Goal: Task Accomplishment & Management: Manage account settings

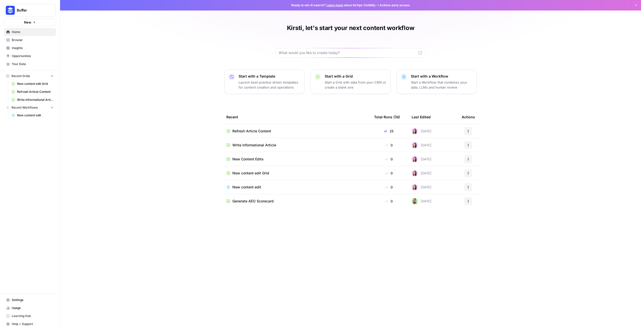
click at [262, 129] on span "Refresh Article Content" at bounding box center [251, 131] width 39 height 5
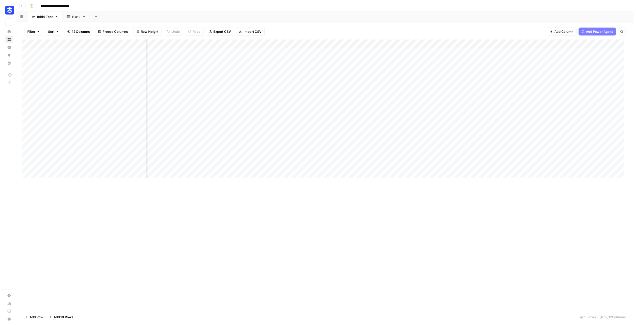
scroll to position [0, 278]
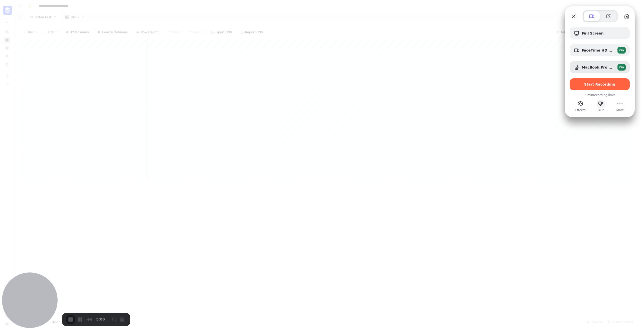
click at [599, 105] on button "Blur" at bounding box center [600, 104] width 8 height 8
click at [208, 13] on button "close" at bounding box center [204, 9] width 8 height 8
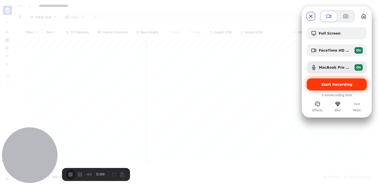
click at [339, 85] on span "Start Recording" at bounding box center [337, 84] width 31 height 4
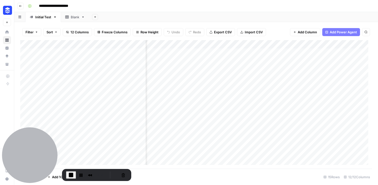
scroll to position [0, 540]
click at [122, 174] on button "Cancel Recording" at bounding box center [123, 175] width 8 height 8
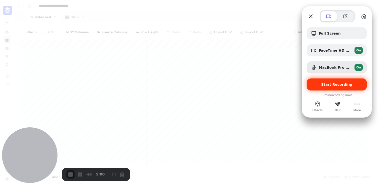
click at [345, 84] on span "Start Recording" at bounding box center [337, 84] width 31 height 4
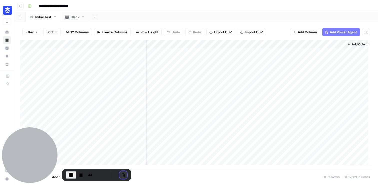
click at [121, 174] on button "Cancel Recording" at bounding box center [123, 175] width 8 height 8
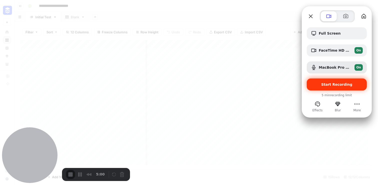
click at [326, 84] on span "Start Recording" at bounding box center [337, 84] width 31 height 4
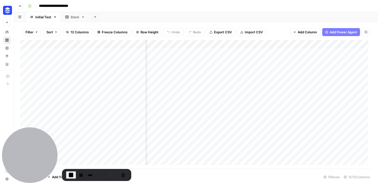
scroll to position [0, 218]
click at [122, 174] on button "Cancel Recording" at bounding box center [123, 175] width 8 height 8
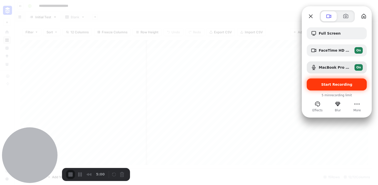
click at [327, 84] on span "Start Recording" at bounding box center [337, 84] width 31 height 4
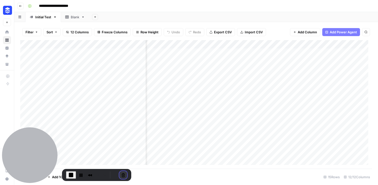
click at [119, 173] on button "Cancel Recording" at bounding box center [123, 175] width 8 height 8
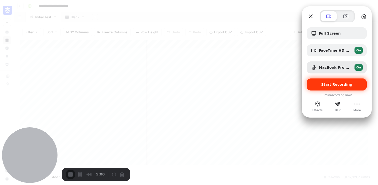
click at [329, 84] on span "Start Recording" at bounding box center [337, 84] width 31 height 4
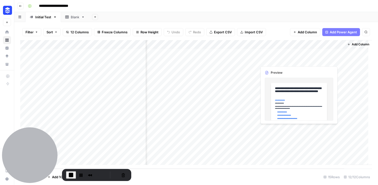
scroll to position [20, 540]
click at [329, 152] on div "Add Column" at bounding box center [196, 104] width 352 height 128
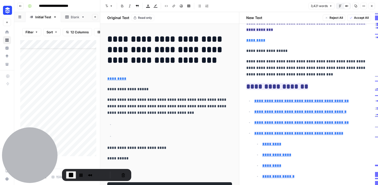
scroll to position [46, 0]
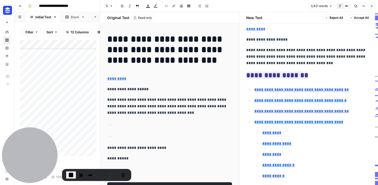
click at [342, 7] on button "Default Editor" at bounding box center [340, 6] width 7 height 7
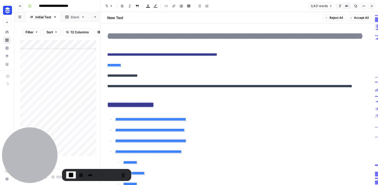
scroll to position [0, 0]
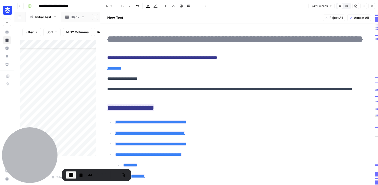
click at [372, 8] on button "Close" at bounding box center [372, 6] width 7 height 7
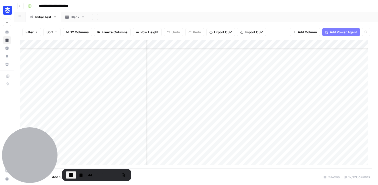
scroll to position [20, 251]
click at [256, 151] on div "Add Column" at bounding box center [196, 104] width 352 height 128
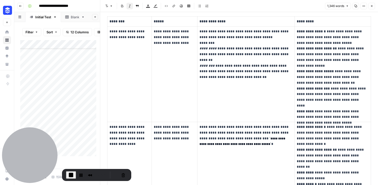
scroll to position [124, 0]
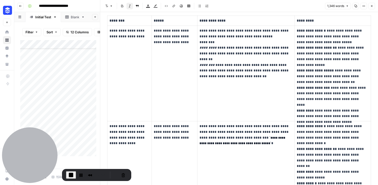
click at [374, 5] on button "Close" at bounding box center [372, 6] width 7 height 7
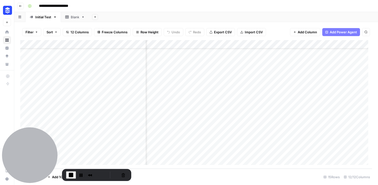
scroll to position [20, 456]
click at [314, 152] on div "Add Column" at bounding box center [196, 104] width 352 height 128
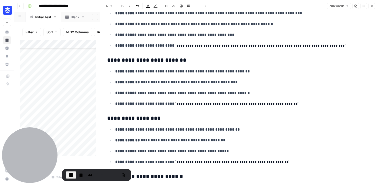
scroll to position [336, 0]
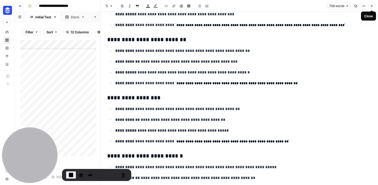
click at [374, 7] on button "Close" at bounding box center [372, 6] width 7 height 7
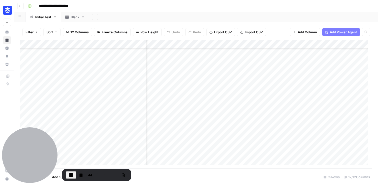
scroll to position [20, 540]
click at [329, 68] on div "Add Column" at bounding box center [196, 104] width 352 height 128
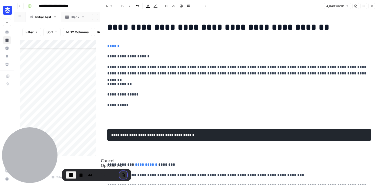
click at [123, 174] on button "Cancel Recording" at bounding box center [123, 175] width 8 height 8
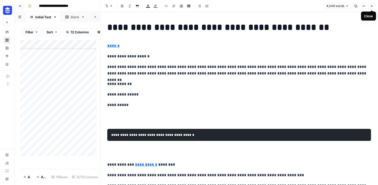
click at [356, 6] on icon "button" at bounding box center [356, 6] width 3 height 3
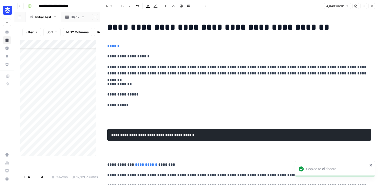
click at [373, 7] on icon "button" at bounding box center [372, 6] width 3 height 3
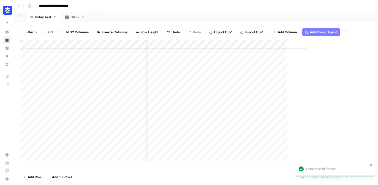
scroll to position [20, 534]
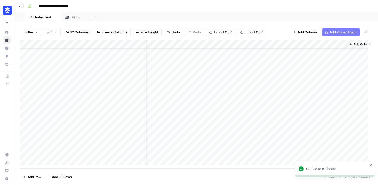
click at [372, 165] on icon "close" at bounding box center [372, 165] width 4 height 4
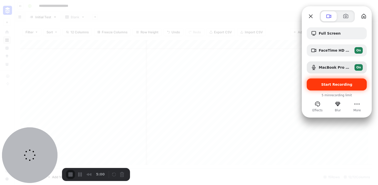
click at [341, 86] on span "Start Recording" at bounding box center [337, 84] width 31 height 4
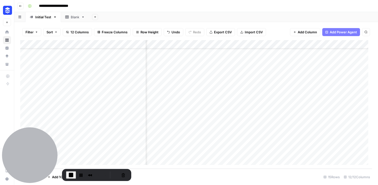
scroll to position [20, 482]
click at [280, 67] on div "Add Column" at bounding box center [196, 104] width 352 height 128
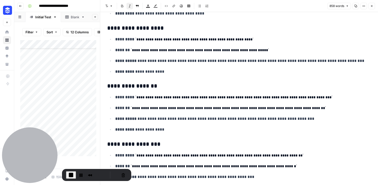
scroll to position [197, 0]
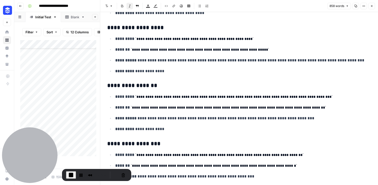
click at [372, 7] on icon "button" at bounding box center [372, 6] width 2 height 2
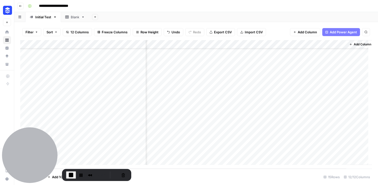
scroll to position [20, 540]
click at [123, 174] on button "Cancel Recording" at bounding box center [123, 175] width 8 height 8
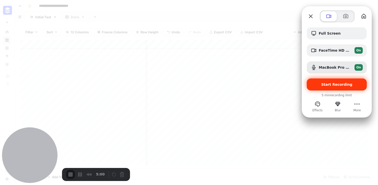
click at [345, 86] on span "Start Recording" at bounding box center [337, 84] width 31 height 4
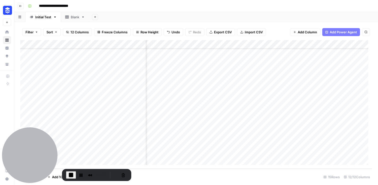
scroll to position [20, 488]
click at [120, 173] on button "Cancel Recording" at bounding box center [123, 175] width 8 height 8
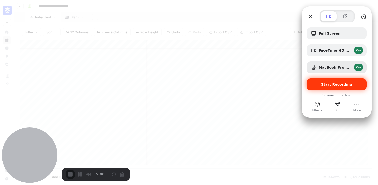
click at [331, 87] on div "Start Recording" at bounding box center [337, 84] width 60 height 12
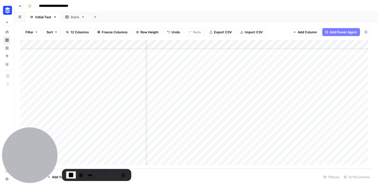
scroll to position [20, 203]
click at [304, 136] on div "Add Column" at bounding box center [196, 104] width 352 height 128
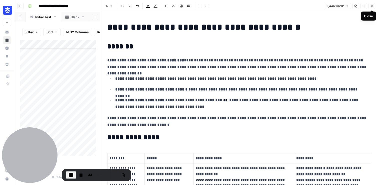
click at [373, 7] on icon "button" at bounding box center [372, 6] width 3 height 3
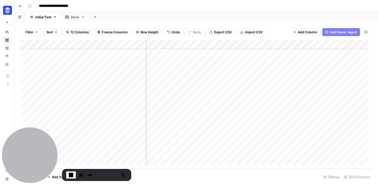
scroll to position [20, 540]
click at [330, 67] on div "Add Column" at bounding box center [196, 104] width 352 height 128
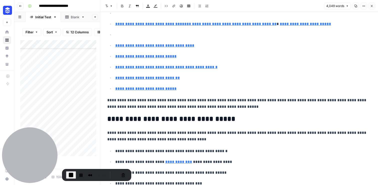
scroll to position [392, 0]
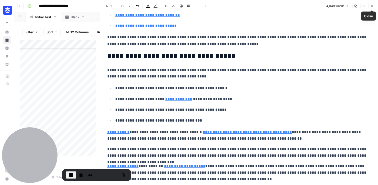
click at [370, 8] on button "Close" at bounding box center [372, 6] width 7 height 7
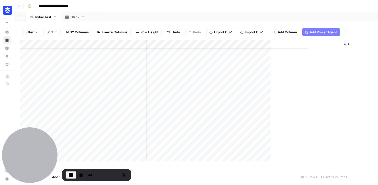
scroll to position [20, 534]
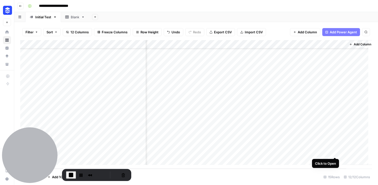
click at [334, 152] on div "Add Column" at bounding box center [196, 104] width 352 height 128
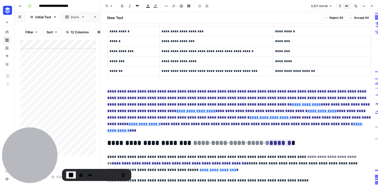
scroll to position [500, 0]
drag, startPoint x: 227, startPoint y: 124, endPoint x: 99, endPoint y: 90, distance: 133.0
click at [100, 90] on div "**********" at bounding box center [239, 92] width 278 height 185
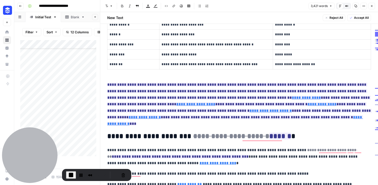
scroll to position [507, 0]
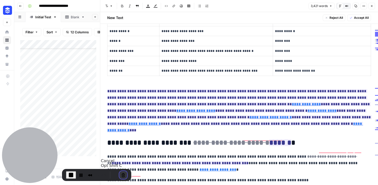
click at [121, 177] on button "Cancel Recording" at bounding box center [123, 175] width 8 height 8
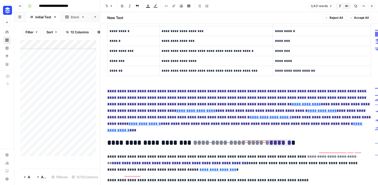
click at [371, 5] on icon "button" at bounding box center [372, 6] width 3 height 3
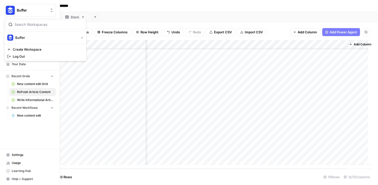
click at [11, 10] on img "Workspace: Buffer" at bounding box center [10, 10] width 9 height 9
click at [25, 39] on span "Buffer" at bounding box center [46, 37] width 62 height 5
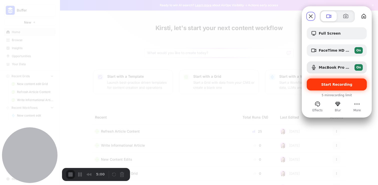
click at [350, 82] on span "Start Recording" at bounding box center [337, 84] width 31 height 4
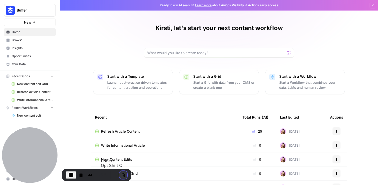
click at [119, 174] on button "Cancel Recording" at bounding box center [123, 175] width 8 height 8
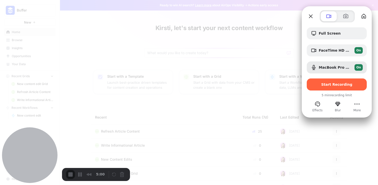
click at [328, 92] on div at bounding box center [337, 91] width 60 height 3
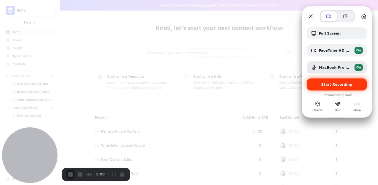
click at [329, 86] on span "Start Recording" at bounding box center [337, 84] width 31 height 4
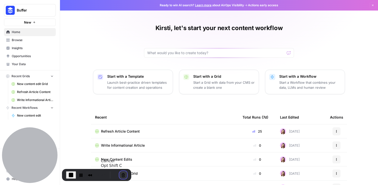
click at [120, 174] on button "Cancel Recording" at bounding box center [123, 175] width 8 height 8
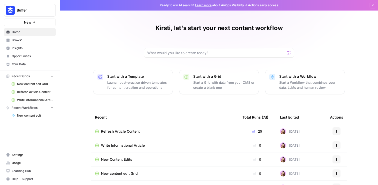
click at [158, 129] on div "Refresh Article Content" at bounding box center [165, 131] width 140 height 5
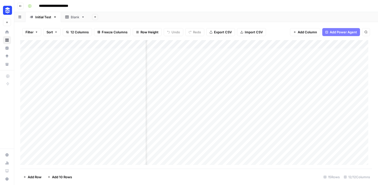
scroll to position [0, 538]
click at [332, 163] on div "Add Column" at bounding box center [196, 104] width 352 height 128
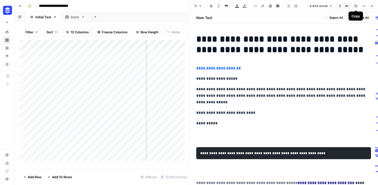
click at [356, 8] on button "Copy" at bounding box center [356, 6] width 7 height 7
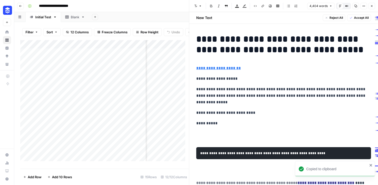
click at [364, 5] on icon "button" at bounding box center [364, 6] width 3 height 3
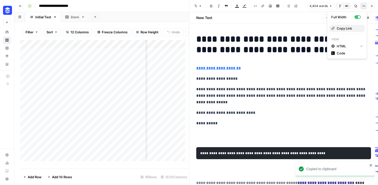
click at [351, 27] on span "Copy Link" at bounding box center [349, 28] width 24 height 5
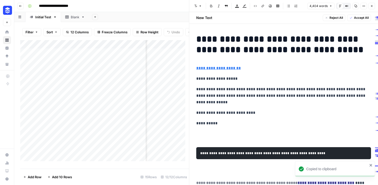
click at [23, 8] on button "Go back" at bounding box center [20, 6] width 7 height 7
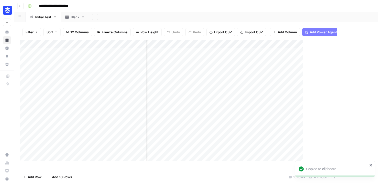
scroll to position [0, 534]
click at [23, 8] on button "Go back" at bounding box center [20, 6] width 7 height 7
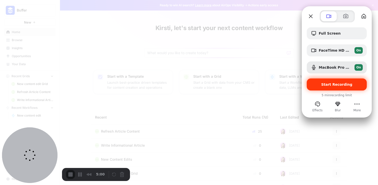
click at [350, 87] on div "Start Recording" at bounding box center [337, 84] width 60 height 12
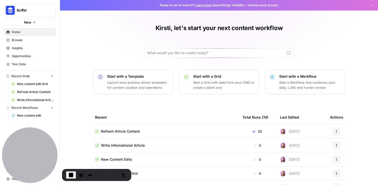
click at [121, 132] on span "Refresh Article Content" at bounding box center [120, 131] width 39 height 5
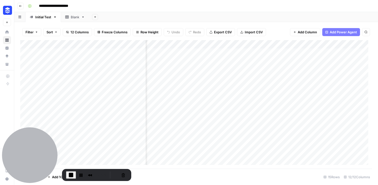
scroll to position [0, 301]
click at [205, 52] on div "Add Column" at bounding box center [196, 104] width 352 height 128
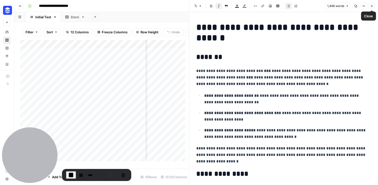
click at [374, 7] on button "Close" at bounding box center [372, 6] width 7 height 7
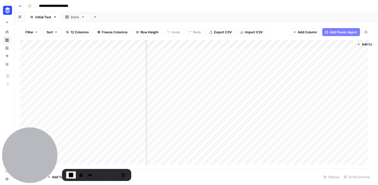
scroll to position [0, 540]
click at [122, 174] on button "Cancel Recording" at bounding box center [122, 174] width 8 height 8
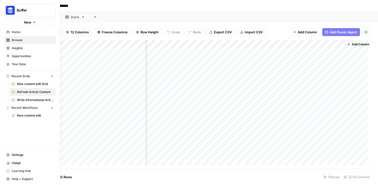
click at [18, 12] on span "Buffer" at bounding box center [32, 10] width 30 height 5
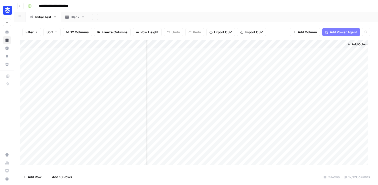
click at [99, 9] on div "**********" at bounding box center [200, 6] width 348 height 8
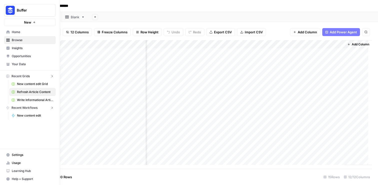
click at [8, 31] on icon at bounding box center [8, 31] width 3 height 3
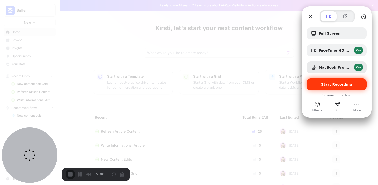
click at [344, 86] on span "Start Recording" at bounding box center [337, 84] width 31 height 4
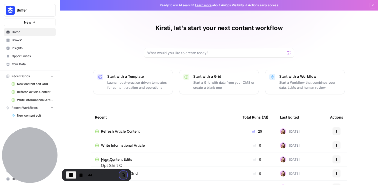
click at [122, 174] on button "Cancel Recording" at bounding box center [123, 175] width 8 height 8
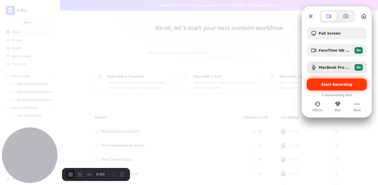
click at [340, 87] on div "Start Recording" at bounding box center [337, 84] width 60 height 12
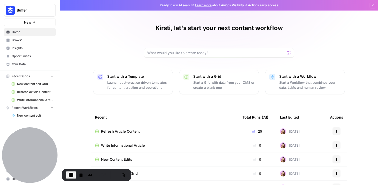
click at [131, 131] on span "Refresh Article Content" at bounding box center [120, 131] width 39 height 5
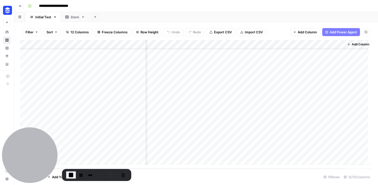
scroll to position [20, 540]
click at [329, 153] on div "Add Column" at bounding box center [196, 104] width 352 height 128
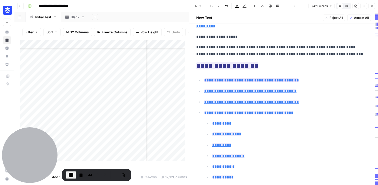
scroll to position [67, 0]
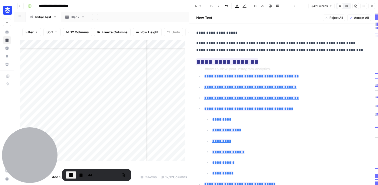
type input "#the-6-best-instagram-analytics-tools-in-2025"
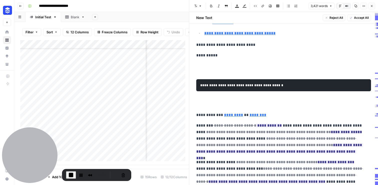
scroll to position [216, 0]
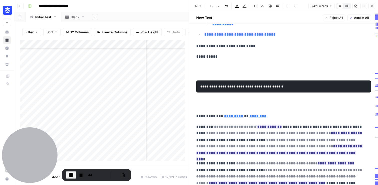
click at [302, 98] on p at bounding box center [283, 103] width 175 height 11
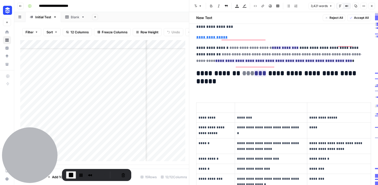
scroll to position [397, 0]
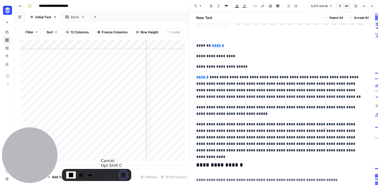
click at [121, 174] on button "Cancel Recording" at bounding box center [123, 175] width 8 height 8
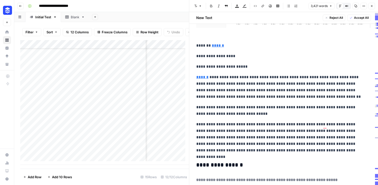
click at [172, 7] on div "**********" at bounding box center [200, 6] width 348 height 8
click at [372, 4] on button "Close" at bounding box center [372, 6] width 7 height 7
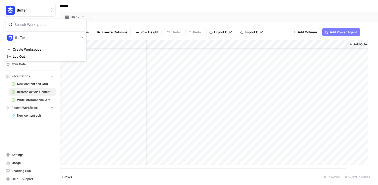
click at [8, 11] on img "Workspace: Buffer" at bounding box center [10, 10] width 9 height 9
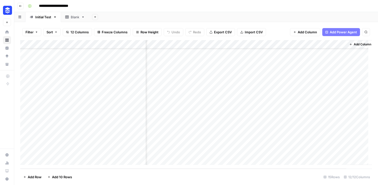
click at [24, 6] on button "Go back" at bounding box center [20, 6] width 7 height 7
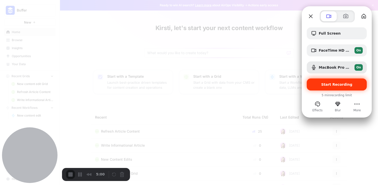
click at [332, 85] on span "Start Recording" at bounding box center [337, 84] width 31 height 4
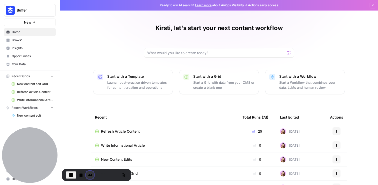
click at [89, 173] on button "Rewind and Trim Recording" at bounding box center [90, 175] width 8 height 8
click at [364, 15] on span at bounding box center [364, 13] width 4 height 4
click at [113, 174] on button "Restart Recording" at bounding box center [115, 175] width 6 height 6
click at [147, 132] on div "Refresh Article Content" at bounding box center [165, 131] width 140 height 5
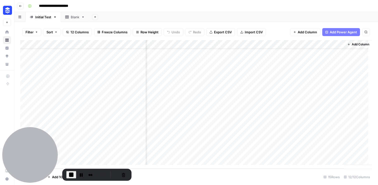
scroll to position [20, 540]
click at [328, 146] on div "Add Column" at bounding box center [196, 104] width 352 height 128
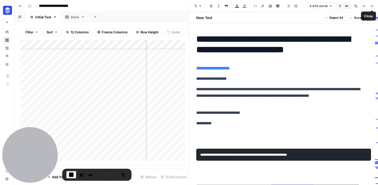
click at [371, 7] on icon "button" at bounding box center [372, 6] width 2 height 2
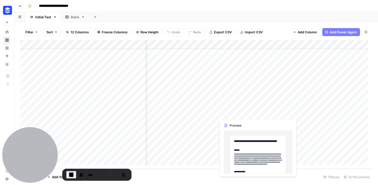
scroll to position [15, 249]
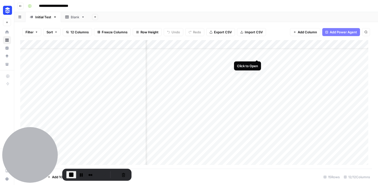
click at [258, 56] on div "Add Column" at bounding box center [196, 104] width 352 height 128
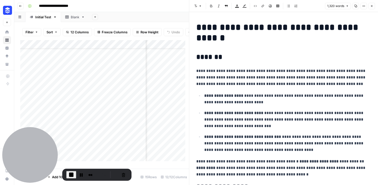
click at [373, 7] on icon "button" at bounding box center [372, 6] width 3 height 3
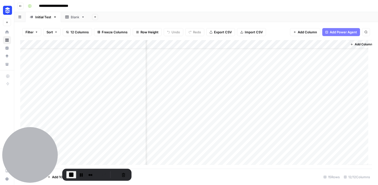
scroll to position [15, 540]
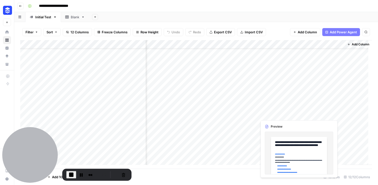
click at [329, 115] on div "Add Column" at bounding box center [196, 104] width 352 height 128
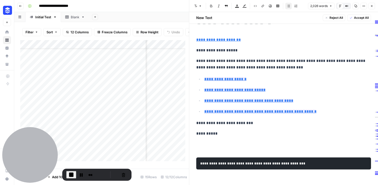
scroll to position [41, 0]
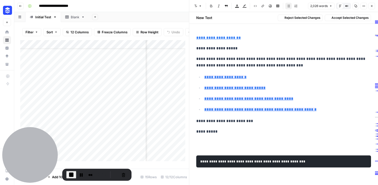
type input "#why-crosspost-on-social-media"
drag, startPoint x: 343, startPoint y: 113, endPoint x: 210, endPoint y: 77, distance: 137.1
click at [210, 77] on body "**********" at bounding box center [189, 92] width 378 height 185
click at [286, 50] on p "**********" at bounding box center [281, 48] width 171 height 7
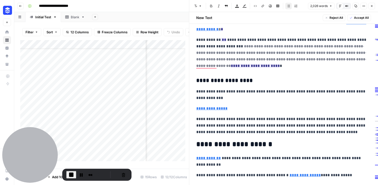
scroll to position [264, 0]
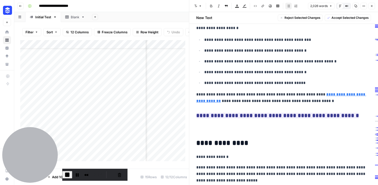
drag, startPoint x: 348, startPoint y: 116, endPoint x: 196, endPoint y: 112, distance: 151.7
click at [331, 123] on p "To enrich screen reader interactions, please activate Accessibility in Grammarl…" at bounding box center [283, 128] width 175 height 11
click at [123, 173] on button "Cancel Recording" at bounding box center [120, 174] width 8 height 8
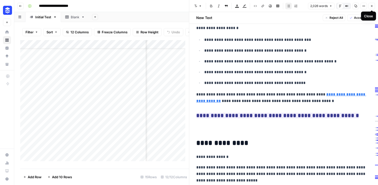
click at [372, 6] on icon "button" at bounding box center [372, 6] width 2 height 2
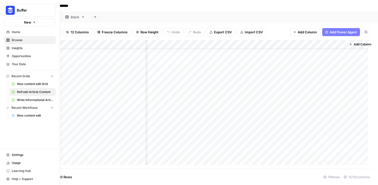
click at [12, 9] on img "Workspace: Buffer" at bounding box center [10, 10] width 9 height 9
click at [16, 38] on span "Buffer" at bounding box center [46, 37] width 62 height 5
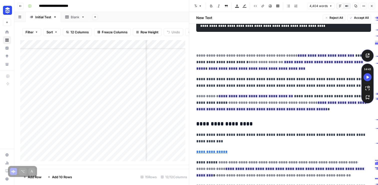
scroll to position [132, 0]
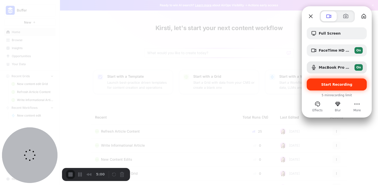
click at [339, 84] on span "Start Recording" at bounding box center [337, 84] width 31 height 4
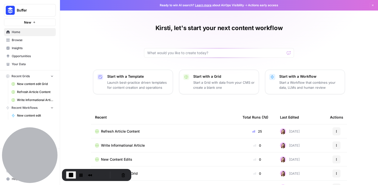
click at [148, 130] on div "Refresh Article Content" at bounding box center [165, 131] width 140 height 5
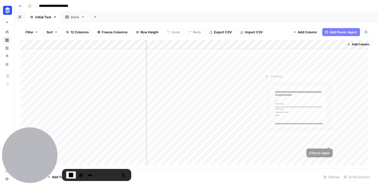
scroll to position [20, 540]
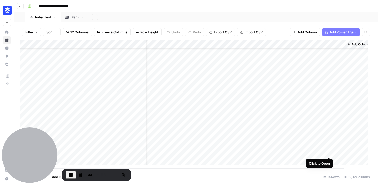
click at [330, 152] on div "Add Column" at bounding box center [196, 104] width 352 height 128
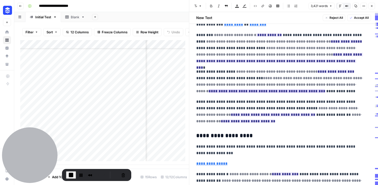
scroll to position [308, 0]
click at [372, 7] on icon "button" at bounding box center [372, 6] width 3 height 3
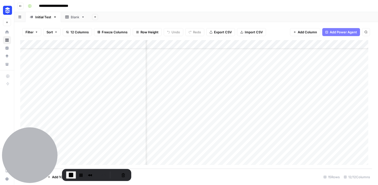
scroll to position [20, 354]
click at [272, 67] on div "Add Column" at bounding box center [196, 104] width 352 height 128
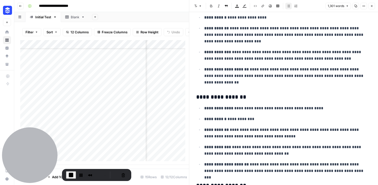
scroll to position [253, 0]
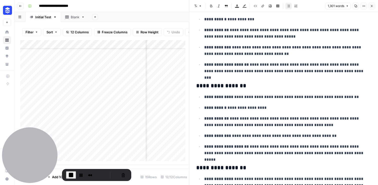
click at [373, 6] on icon "button" at bounding box center [372, 6] width 3 height 3
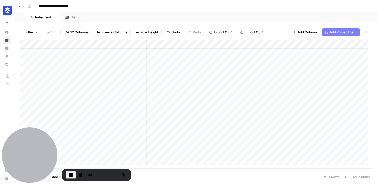
scroll to position [20, 540]
click at [329, 151] on div "Add Column" at bounding box center [196, 104] width 352 height 128
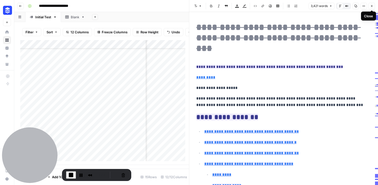
click at [373, 8] on button "Close" at bounding box center [372, 6] width 7 height 7
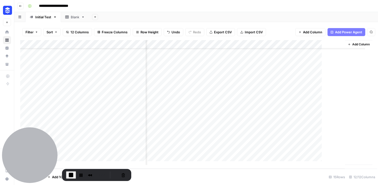
scroll to position [20, 534]
click at [72, 174] on span "End Recording" at bounding box center [71, 175] width 6 height 6
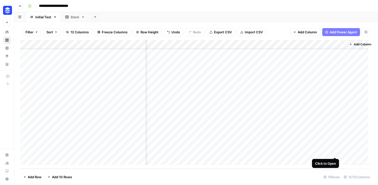
click at [335, 152] on div "Add Column" at bounding box center [196, 104] width 352 height 128
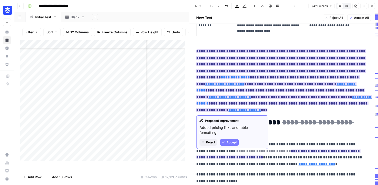
scroll to position [614, 0]
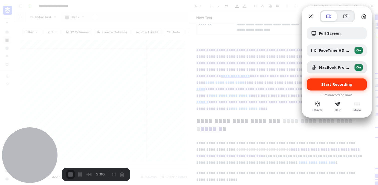
click at [328, 86] on span "Start Recording" at bounding box center [337, 84] width 31 height 4
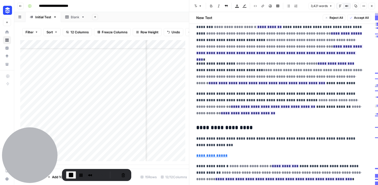
scroll to position [317, 0]
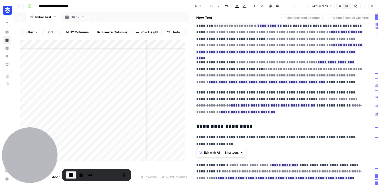
drag, startPoint x: 249, startPoint y: 147, endPoint x: 195, endPoint y: 114, distance: 63.3
click at [315, 151] on p "**********" at bounding box center [283, 154] width 175 height 7
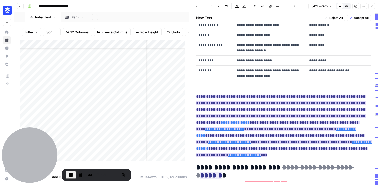
scroll to position [568, 0]
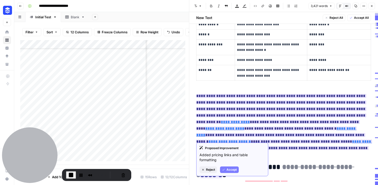
click at [254, 94] on ins "**********" at bounding box center [284, 125] width 176 height 62
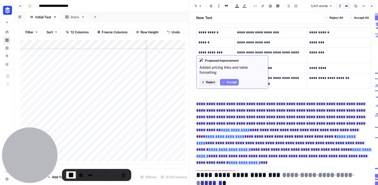
scroll to position [560, 0]
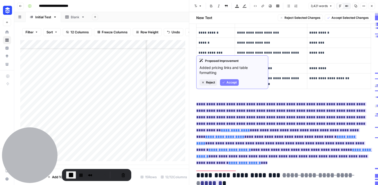
drag, startPoint x: 281, startPoint y: 147, endPoint x: 196, endPoint y: 95, distance: 100.0
click at [196, 101] on p "**********" at bounding box center [283, 133] width 175 height 65
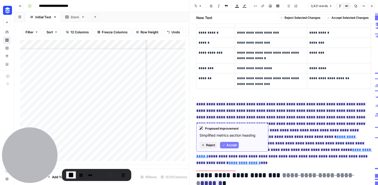
click at [294, 147] on p "**********" at bounding box center [283, 133] width 175 height 65
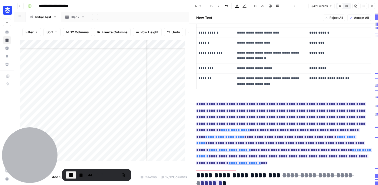
click at [292, 146] on p "**********" at bounding box center [283, 133] width 175 height 65
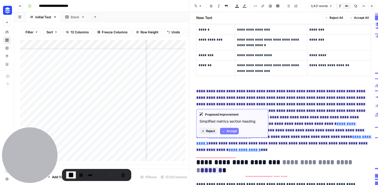
scroll to position [576, 0]
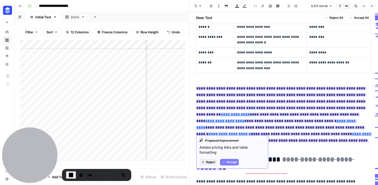
type input "https://www.socialstatus.io/pricing"
click at [276, 129] on p "**********" at bounding box center [283, 117] width 175 height 65
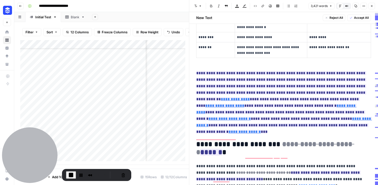
scroll to position [0, 0]
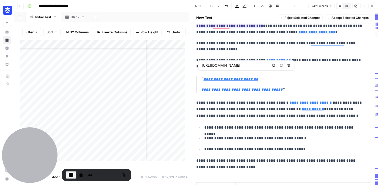
drag, startPoint x: 281, startPoint y: 70, endPoint x: 206, endPoint y: 63, distance: 75.2
click at [206, 63] on body "**********" at bounding box center [189, 92] width 378 height 185
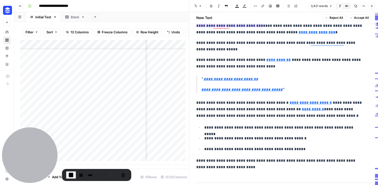
click at [247, 124] on p "**********" at bounding box center [283, 127] width 159 height 7
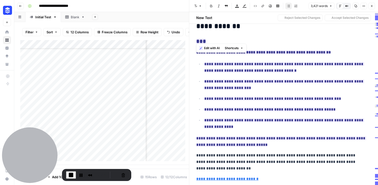
drag, startPoint x: 251, startPoint y: 39, endPoint x: 195, endPoint y: 37, distance: 56.3
click at [309, 54] on strong "**********" at bounding box center [263, 52] width 135 height 4
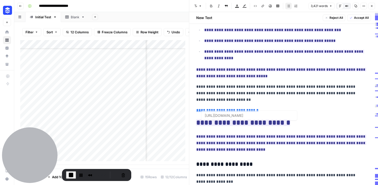
type input "/resources/author/rochi-zalani/"
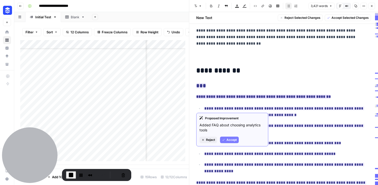
drag, startPoint x: 323, startPoint y: 109, endPoint x: 203, endPoint y: 109, distance: 119.6
click at [203, 100] on p "**********" at bounding box center [283, 96] width 175 height 7
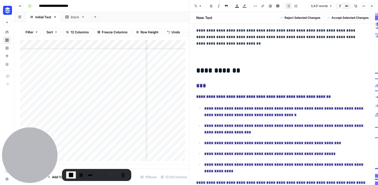
click at [301, 118] on p "**********" at bounding box center [287, 111] width 167 height 13
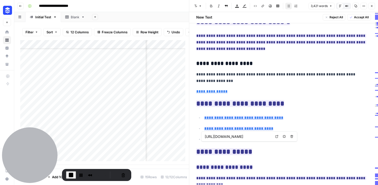
type input "https://buffer.com/resources/instagram-reach/"
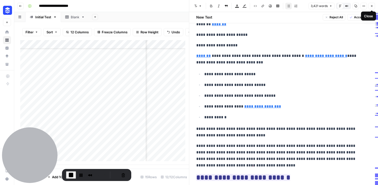
click at [370, 6] on button "Close" at bounding box center [372, 6] width 7 height 7
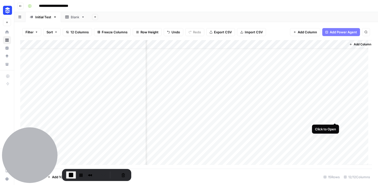
click at [336, 118] on div "Add Column" at bounding box center [196, 104] width 352 height 128
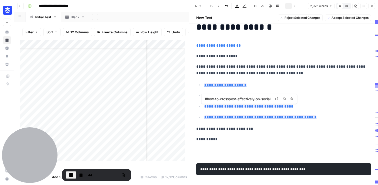
type input "#why-crosspost-on-social-media"
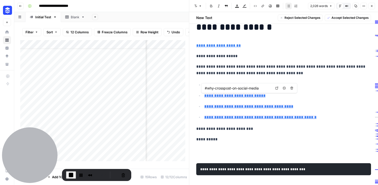
drag, startPoint x: 291, startPoint y: 116, endPoint x: 217, endPoint y: 89, distance: 78.6
click at [217, 89] on body "**********" at bounding box center [189, 92] width 378 height 185
click at [257, 70] on p "**********" at bounding box center [281, 69] width 171 height 13
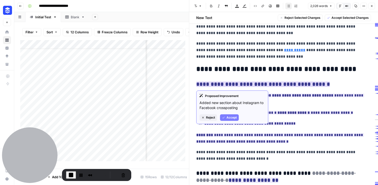
drag, startPoint x: 287, startPoint y: 140, endPoint x: 197, endPoint y: 84, distance: 106.6
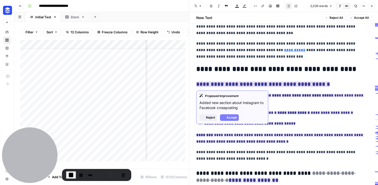
click at [302, 85] on ins "**********" at bounding box center [263, 84] width 134 height 6
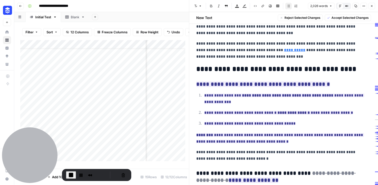
drag, startPoint x: 291, startPoint y: 144, endPoint x: 196, endPoint y: 84, distance: 112.3
click at [303, 150] on p "**********" at bounding box center [279, 155] width 167 height 13
drag, startPoint x: 330, startPoint y: 84, endPoint x: 234, endPoint y: 86, distance: 95.9
click at [234, 86] on h3 "**********" at bounding box center [283, 84] width 175 height 7
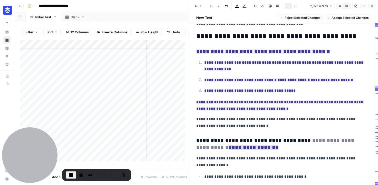
click at [318, 144] on del "**********" at bounding box center [276, 143] width 160 height 13
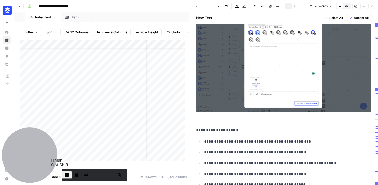
click at [70, 174] on span "End Recording" at bounding box center [67, 175] width 6 height 6
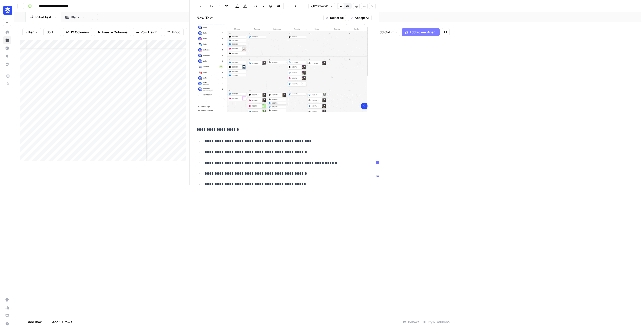
scroll to position [1715, 0]
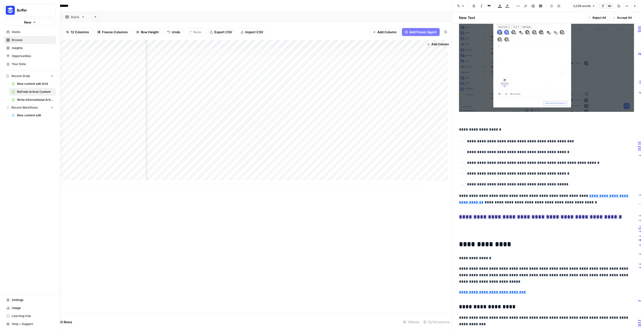
click at [26, 184] on span "Settings" at bounding box center [33, 300] width 42 height 5
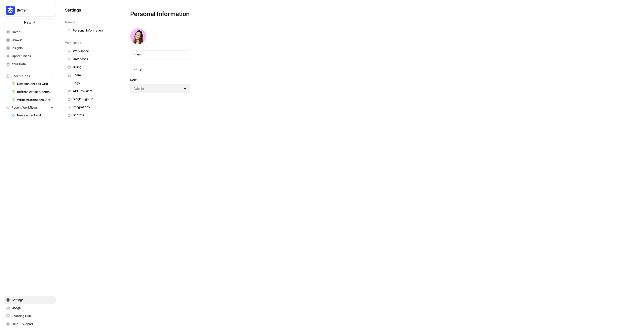
click at [19, 184] on span "Settings" at bounding box center [33, 300] width 42 height 5
click at [88, 50] on span "Workspace" at bounding box center [93, 51] width 40 height 5
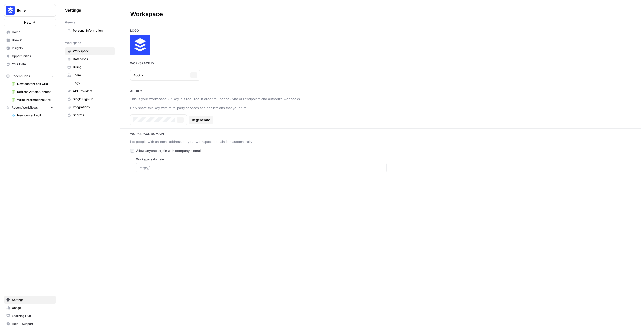
type input "www.buffer.com"
click at [82, 75] on span "Team" at bounding box center [93, 75] width 40 height 5
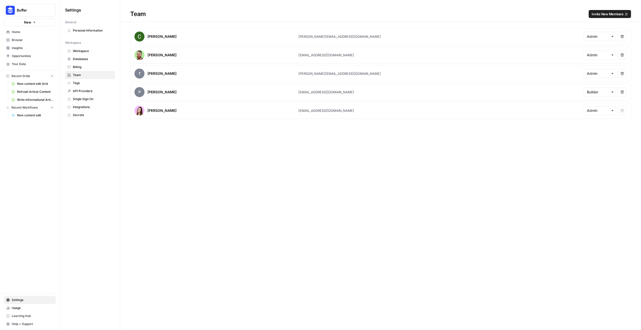
click at [378, 12] on span "Invite New Members" at bounding box center [607, 14] width 32 height 5
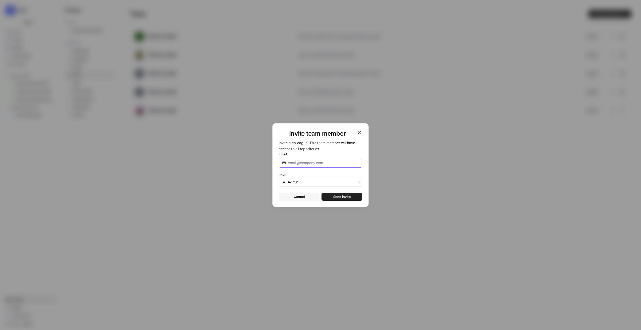
click at [304, 164] on input "Email" at bounding box center [323, 162] width 71 height 5
paste input "shivanishah010@gmail.com"
type input "shivanishah010@gmail.com"
click at [305, 176] on div "Role" at bounding box center [321, 179] width 84 height 15
click at [305, 181] on input "text" at bounding box center [323, 182] width 71 height 5
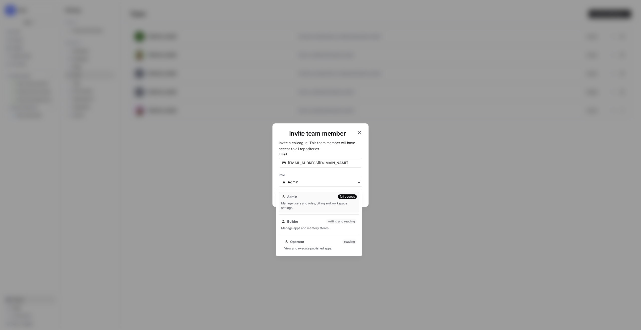
click at [318, 184] on div "View and execute published apps." at bounding box center [320, 248] width 73 height 5
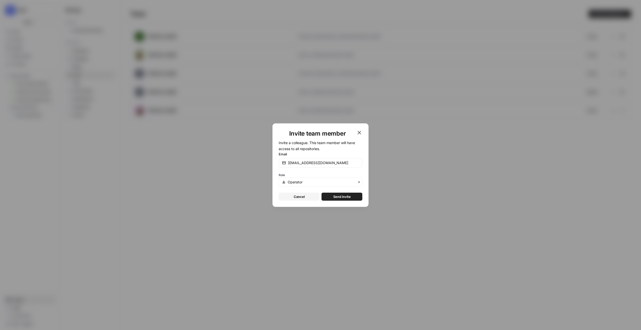
click at [343, 184] on span "Send invite" at bounding box center [342, 196] width 18 height 5
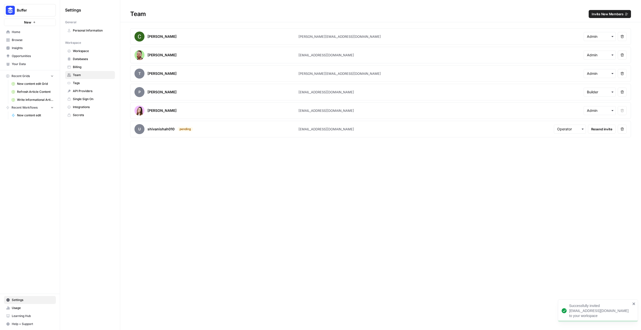
click at [378, 13] on span "Invite New Members" at bounding box center [607, 14] width 32 height 5
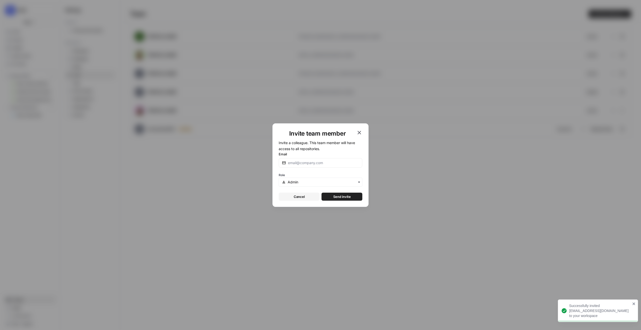
click at [295, 165] on div at bounding box center [321, 163] width 84 height 10
paste input "rochi.zalani@gmail.com"
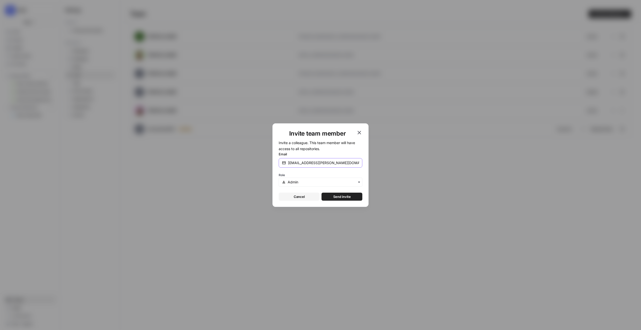
type input "rochi.zalani@gmail.com"
click at [305, 181] on input "text" at bounding box center [323, 182] width 71 height 5
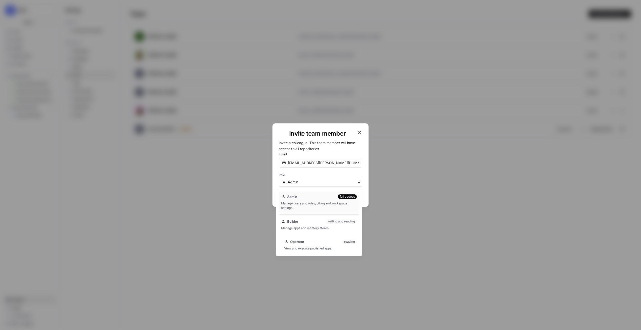
click at [310, 184] on div "Operator reading" at bounding box center [320, 241] width 73 height 5
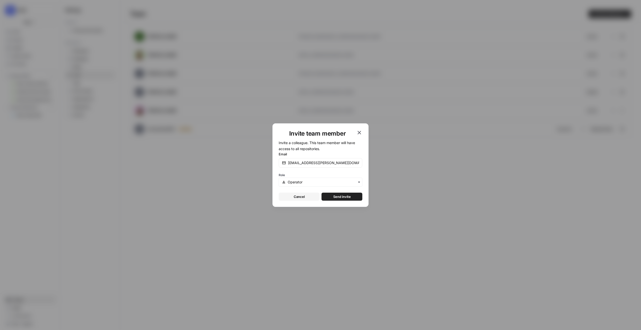
click at [338, 184] on button "Send invite" at bounding box center [341, 197] width 41 height 8
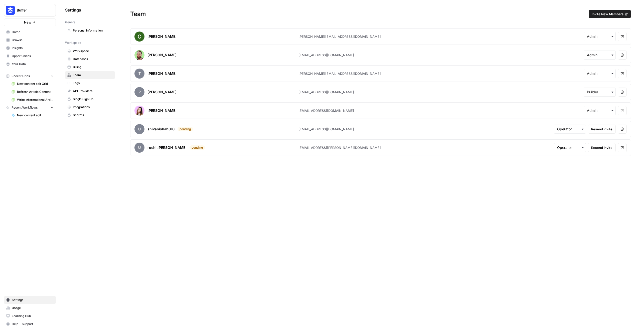
click at [36, 82] on span "New content edit Grid" at bounding box center [35, 84] width 37 height 5
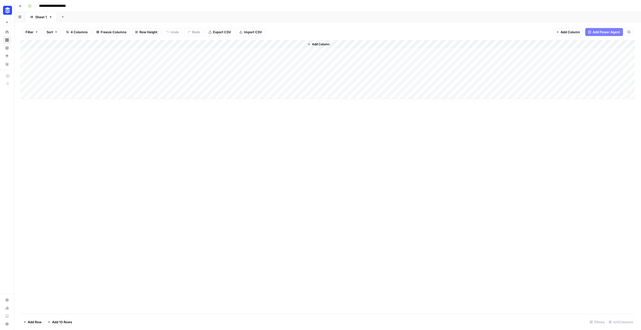
click at [18, 7] on button "Go back" at bounding box center [20, 6] width 7 height 7
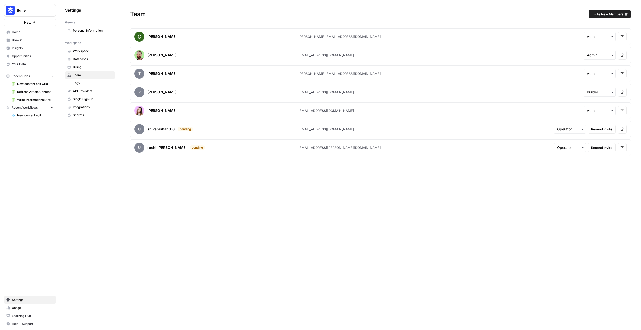
click at [23, 92] on span "Refresh Article Content" at bounding box center [35, 92] width 37 height 5
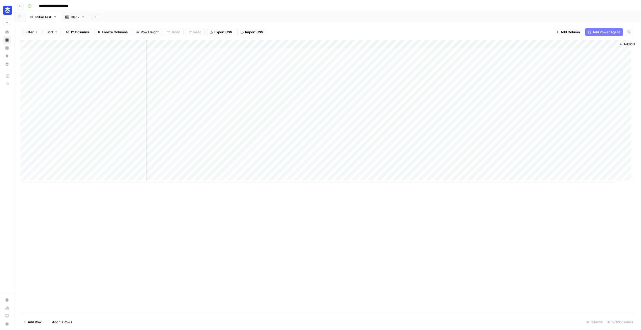
scroll to position [0, 278]
click at [591, 171] on div "Add Column" at bounding box center [327, 112] width 614 height 144
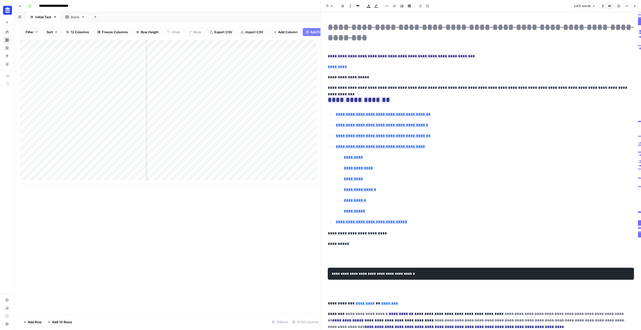
click at [626, 6] on icon "button" at bounding box center [626, 6] width 3 height 3
click at [609, 29] on span "Copy Link" at bounding box center [611, 28] width 24 height 5
type input "#2-socialblade"
click at [636, 6] on button "Close" at bounding box center [634, 6] width 7 height 7
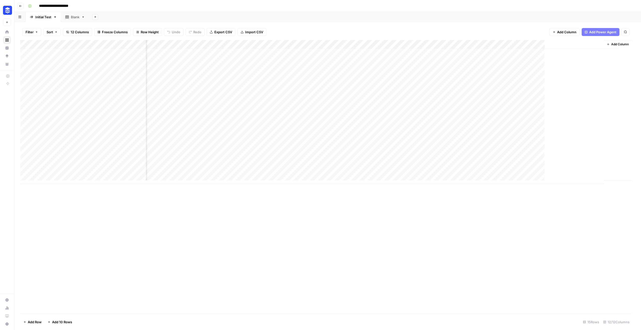
scroll to position [4, 272]
click at [597, 133] on div "Add Column" at bounding box center [327, 112] width 614 height 144
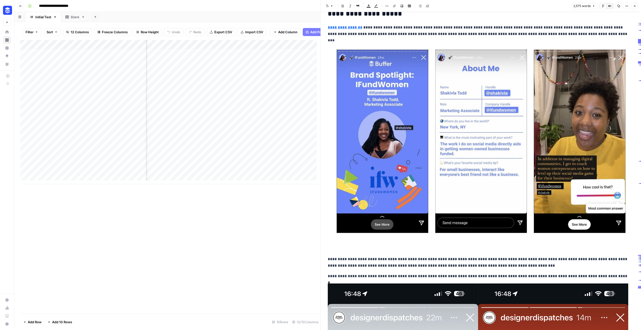
scroll to position [2688, 0]
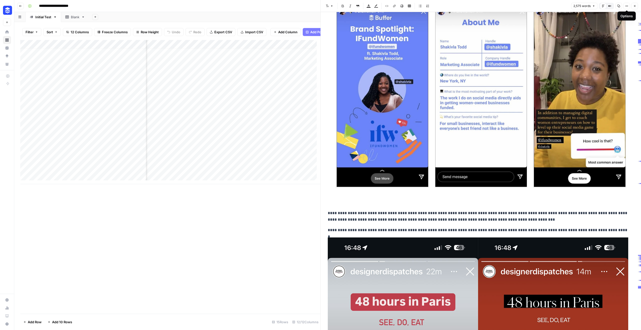
click at [628, 7] on button "Options" at bounding box center [626, 6] width 7 height 7
click at [615, 28] on span "Copy Link" at bounding box center [611, 28] width 24 height 5
